Goal: Feedback & Contribution: Leave review/rating

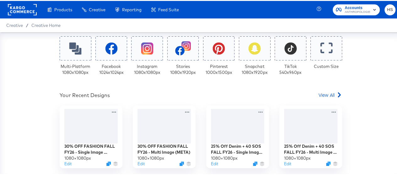
scroll to position [145, 0]
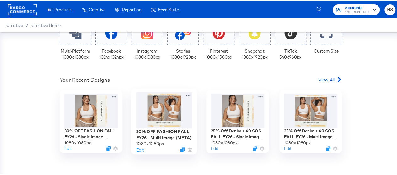
click at [179, 101] on div at bounding box center [164, 110] width 56 height 36
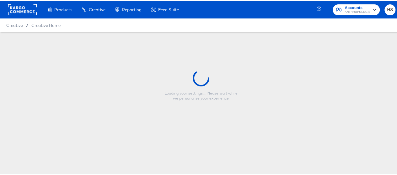
type input "30% OFF FASHION FALL FY26 - Multi Image (META)"
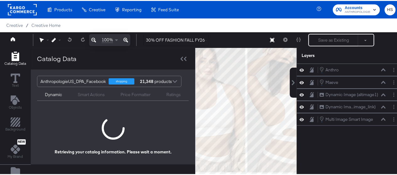
click at [86, 95] on div "Smart Actions" at bounding box center [91, 94] width 27 height 6
click at [175, 94] on div "Ratings" at bounding box center [173, 94] width 14 height 6
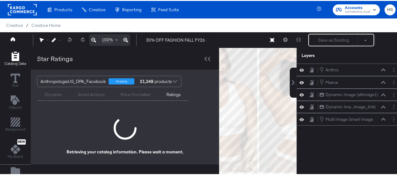
click at [93, 39] on icon at bounding box center [93, 39] width 5 height 8
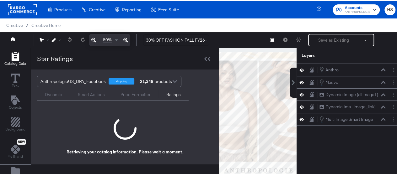
click at [93, 39] on icon at bounding box center [93, 39] width 5 height 8
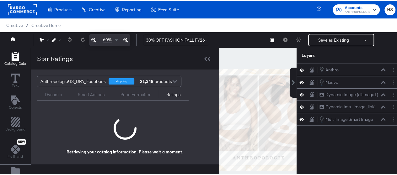
click at [93, 39] on icon at bounding box center [93, 39] width 5 height 8
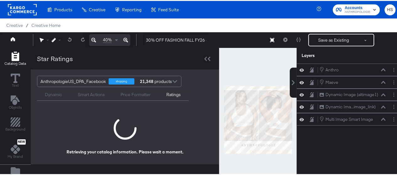
click at [93, 39] on icon at bounding box center [93, 39] width 5 height 8
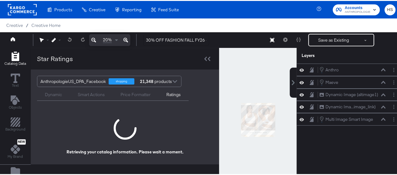
click at [124, 39] on icon at bounding box center [125, 39] width 5 height 8
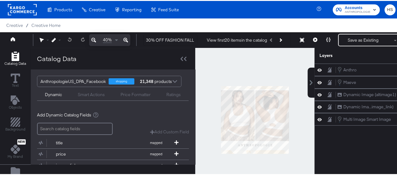
click at [168, 96] on div "Ratings" at bounding box center [173, 94] width 14 height 6
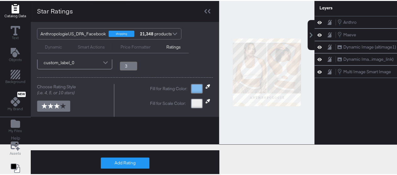
scroll to position [10, 0]
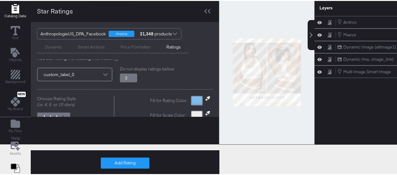
type input "3.25"
click at [131, 75] on input "3.25" at bounding box center [128, 77] width 17 height 9
type input "3.8"
type input "3.5"
type input "3.8"
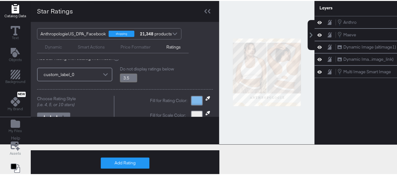
type input "3.5"
click at [131, 75] on input "3.5" at bounding box center [128, 77] width 17 height 9
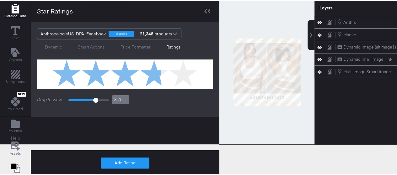
scroll to position [135, 0]
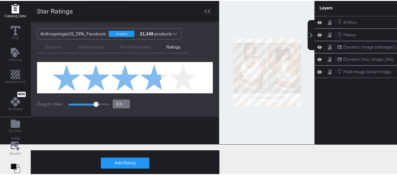
type input "3.6"
type input "3.5"
type input "3.3"
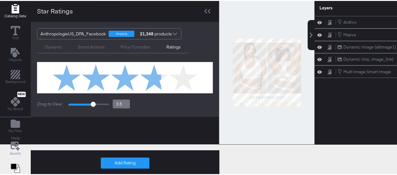
type input "3.3"
type input "3.2"
type input "3.1"
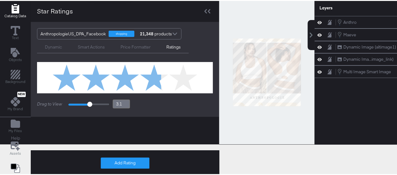
type input "3"
type input "2.9"
type input "2.8"
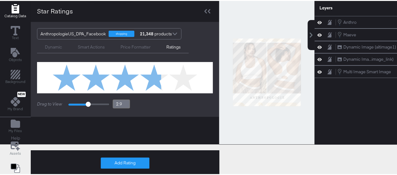
type input "2.8"
type input "2.7"
type input "2.8"
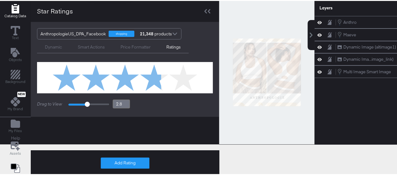
type input "2.9"
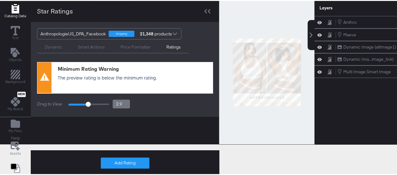
type input "3"
type input "3.1"
type input "3"
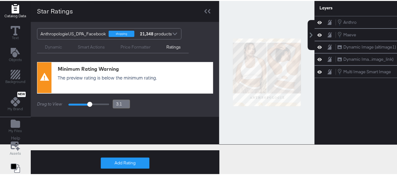
type input "3"
type input "2.9"
type input "2.8"
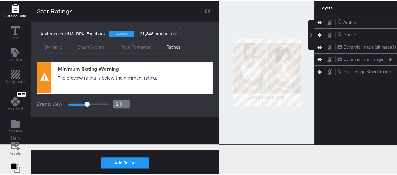
type input "2.7"
type input "2.6"
type input "2.5"
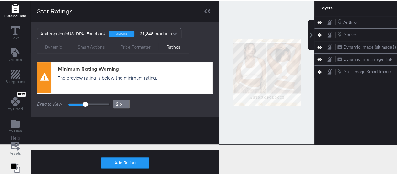
type input "2.5"
drag, startPoint x: 94, startPoint y: 102, endPoint x: 82, endPoint y: 102, distance: 11.6
click at [82, 102] on input "range" at bounding box center [88, 103] width 41 height 3
type input "2.6"
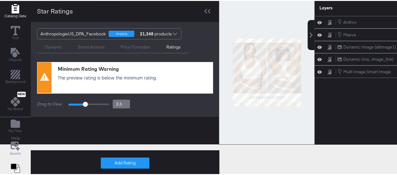
type input "2.7"
type input "2.8"
type input "2.9"
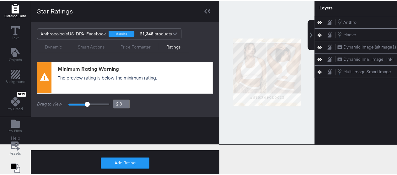
type input "2.9"
type input "3"
type input "3.1"
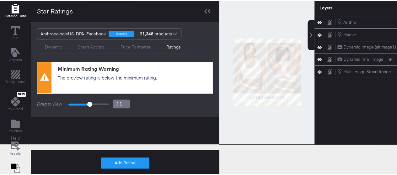
type input "3.2"
type input "3.3"
type input "3.4"
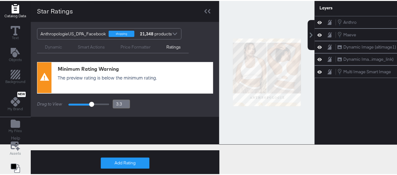
type input "3.4"
type input "3.5"
type input "3.6"
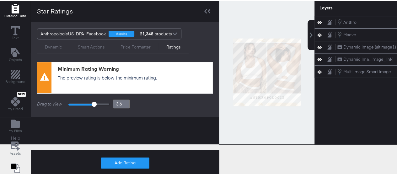
type input "3.7"
type input "3.8"
type input "3.7"
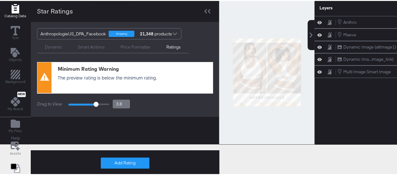
type input "3.7"
type input "3.6"
type input "3.5"
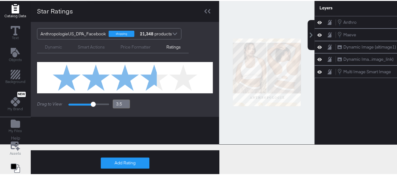
type input "3.4"
type input "3.5"
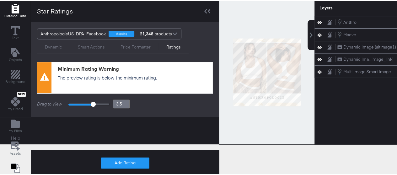
type input "3.6"
type input "3.7"
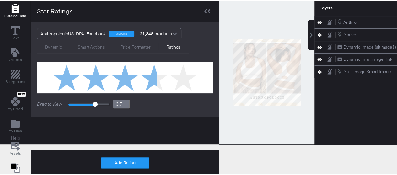
type input "3.8"
type input "3.9"
drag, startPoint x: 83, startPoint y: 103, endPoint x: 95, endPoint y: 103, distance: 11.3
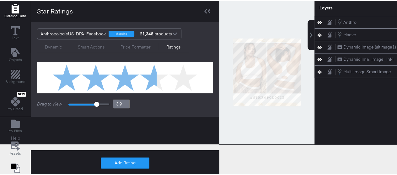
type input "3.9"
click at [95, 103] on input "range" at bounding box center [88, 103] width 41 height 3
drag, startPoint x: 93, startPoint y: 101, endPoint x: 105, endPoint y: 101, distance: 11.3
click at [105, 101] on div at bounding box center [88, 103] width 40 height 6
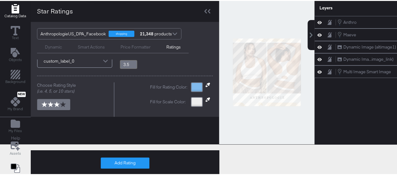
scroll to position [23, 0]
click at [205, 84] on icon at bounding box center [207, 84] width 4 height 4
click at [241, 103] on div at bounding box center [266, 71] width 95 height 144
click at [278, 104] on div at bounding box center [266, 71] width 95 height 144
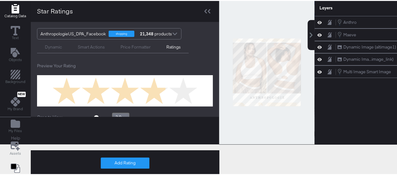
scroll to position [122, 0]
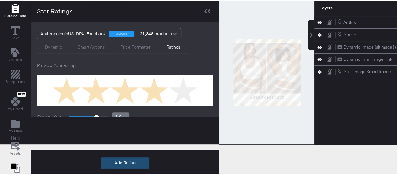
click at [129, 160] on button "Add Rating" at bounding box center [125, 162] width 49 height 11
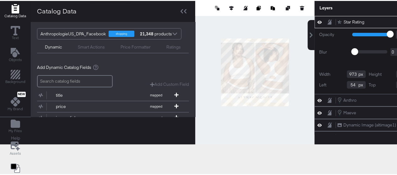
type input "466"
type input "86"
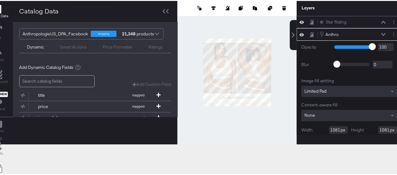
scroll to position [12, 0]
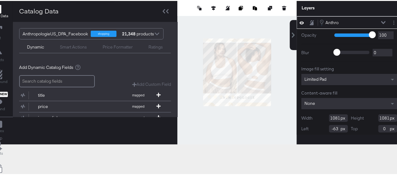
click at [231, 35] on div at bounding box center [236, 71] width 119 height 144
type input "29"
type input "-1014"
type input "19"
type input "-849"
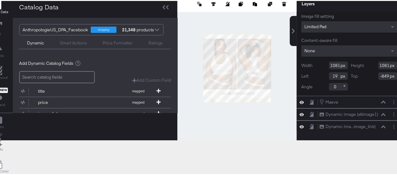
scroll to position [73, 0]
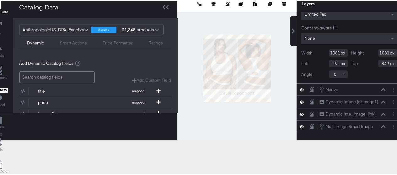
drag, startPoint x: 339, startPoint y: 124, endPoint x: 333, endPoint y: 16, distance: 108.3
click at [333, 16] on div "Star Rating Star Rating [PERSON_NAME] 1 100 100 Blur 0 2000 0 Image fill settin…" at bounding box center [348, 35] width 105 height 194
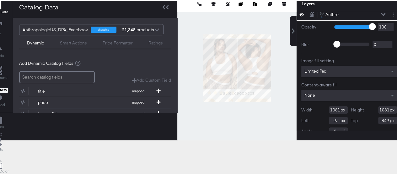
scroll to position [0, 0]
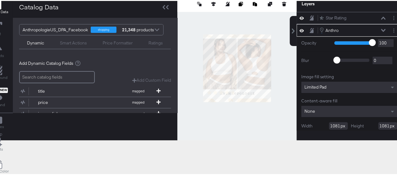
click at [381, 29] on icon at bounding box center [383, 29] width 4 height 3
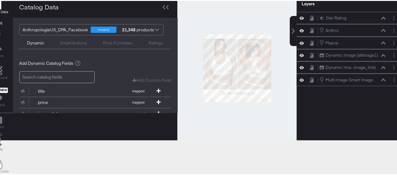
scroll to position [0, 19]
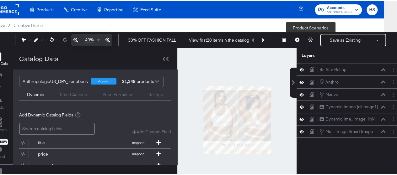
click at [310, 38] on icon at bounding box center [310, 39] width 4 height 4
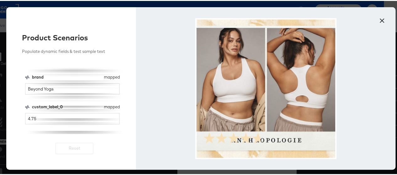
scroll to position [25, 0]
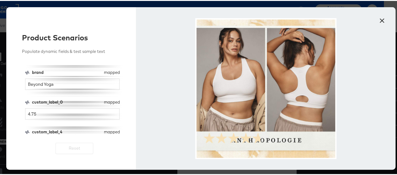
click at [378, 18] on button "×" at bounding box center [381, 18] width 11 height 11
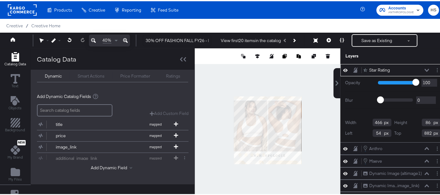
scroll to position [23, 0]
drag, startPoint x: 251, startPoint y: 5, endPoint x: 138, endPoint y: 83, distance: 137.5
click at [138, 87] on div "Add dynamic text or image items from your product catalog to your design templa…" at bounding box center [113, 132] width 152 height 90
click at [401, 66] on div at bounding box center [437, 69] width 7 height 7
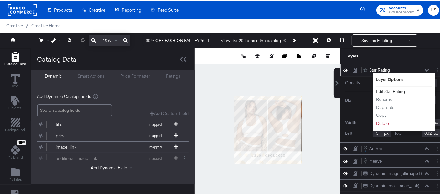
click at [396, 87] on button "Edit Star Rating" at bounding box center [390, 90] width 29 height 7
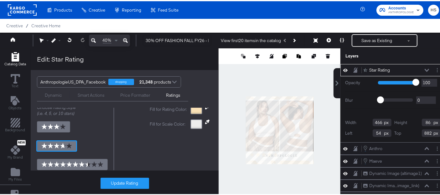
scroll to position [26, 0]
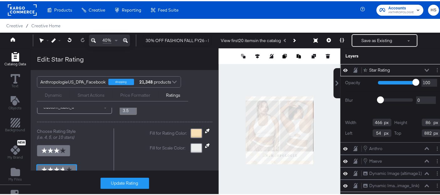
click at [205, 129] on icon at bounding box center [207, 129] width 4 height 4
click at [191, 131] on div at bounding box center [197, 132] width 12 height 10
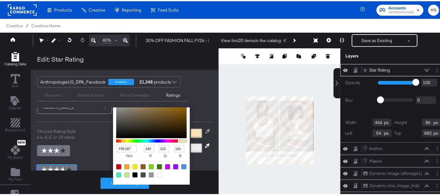
click at [116, 164] on div at bounding box center [118, 165] width 5 height 5
type input "D0021B"
type input "208"
type input "2"
type input "27"
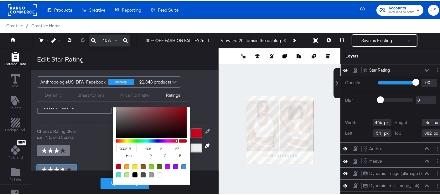
click at [92, 165] on div at bounding box center [73, 168] width 72 height 49
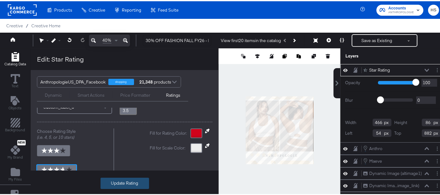
click at [111, 175] on button "Update Rating" at bounding box center [125, 181] width 49 height 11
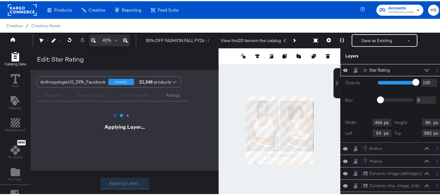
scroll to position [0, 0]
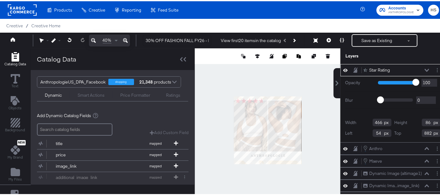
type input "85"
type input "19"
type input "27"
click at [199, 88] on div at bounding box center [268, 129] width 146 height 164
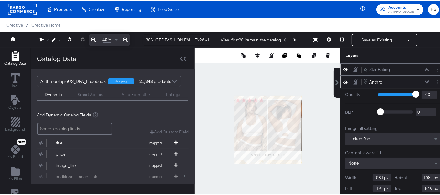
scroll to position [10, 0]
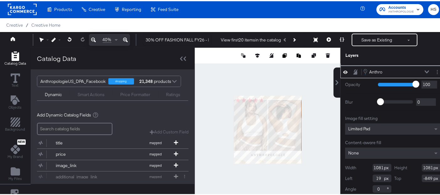
type input "239"
type input "-703"
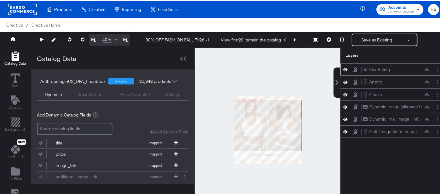
scroll to position [0, 0]
